Goal: Find specific page/section: Find specific page/section

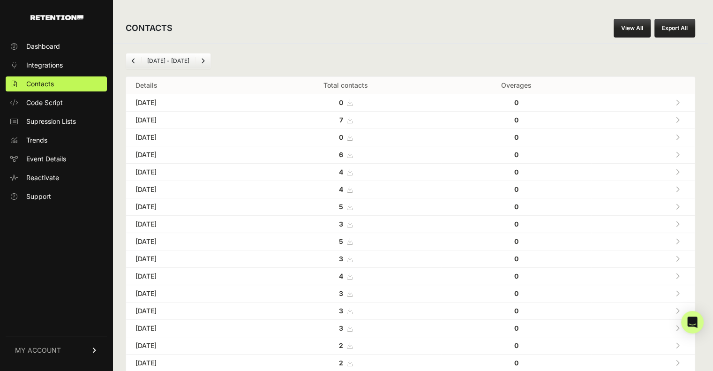
click at [680, 121] on icon at bounding box center [678, 120] width 4 height 7
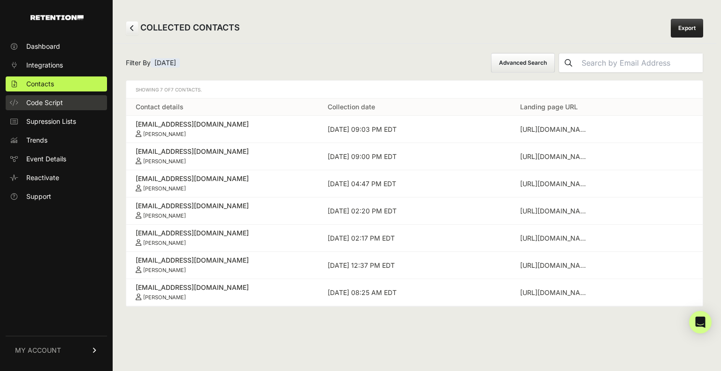
click at [49, 99] on span "Code Script" at bounding box center [44, 102] width 37 height 9
